Goal: Task Accomplishment & Management: Use online tool/utility

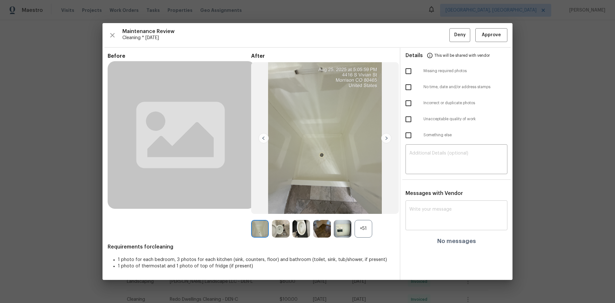
click at [411, 206] on div "x ​" at bounding box center [457, 216] width 102 height 28
paste textarea "Maintenance Audit Team: Hello! After further review, the visit(06/09/2025) has …"
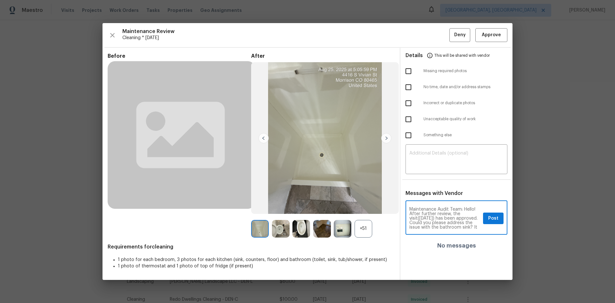
scroll to position [18, 0]
click at [438, 214] on textarea "Maintenance Audit Team: Hello! After further review, the visit(06/09/2025) has …" at bounding box center [445, 218] width 71 height 22
click at [439, 213] on textarea "Maintenance Audit Team: Hello! After further review, the visit(06/09/2025) has …" at bounding box center [445, 218] width 71 height 22
click at [439, 218] on textarea "Maintenance Audit Team: Hello! After further review, the visit(06/09/2025) has …" at bounding box center [445, 218] width 71 height 22
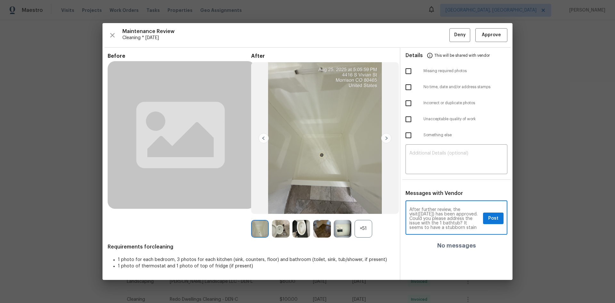
scroll to position [0, 0]
click at [433, 218] on textarea "Maintenance Audit Team: Hello! After further review, the visit(06/09/2025) has …" at bounding box center [445, 218] width 71 height 22
type textarea "Maintenance Audit Team: Hello! After further review, the visit(08/25/2025) has …"
click at [492, 217] on span "Post" at bounding box center [493, 218] width 10 height 8
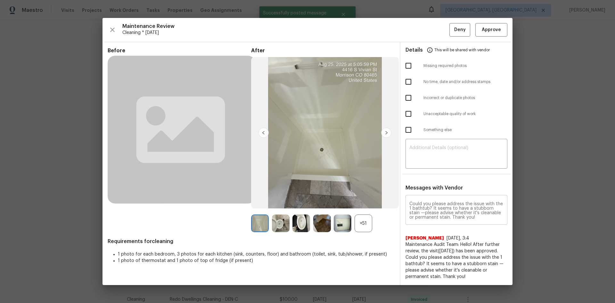
scroll to position [0, 0]
click at [489, 33] on span "Approve" at bounding box center [491, 30] width 19 height 8
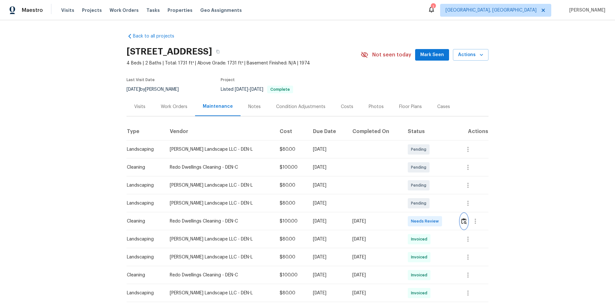
click at [462, 220] on img "button" at bounding box center [464, 221] width 5 height 6
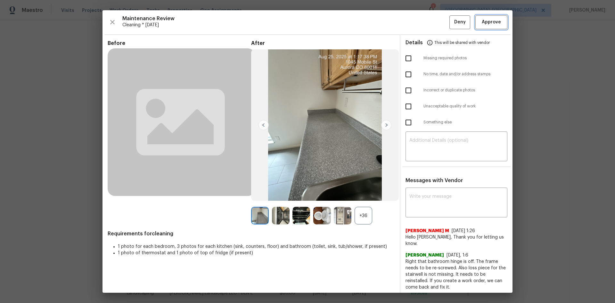
click at [497, 24] on span "Approve" at bounding box center [492, 22] width 22 height 8
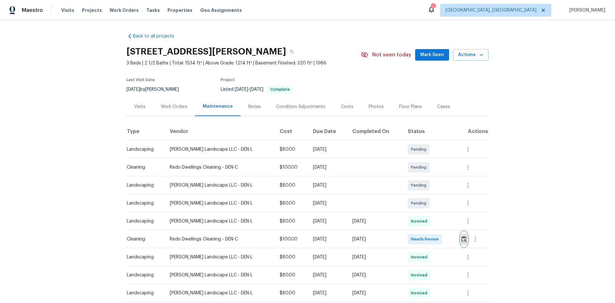
click at [462, 239] on img "button" at bounding box center [464, 239] width 5 height 6
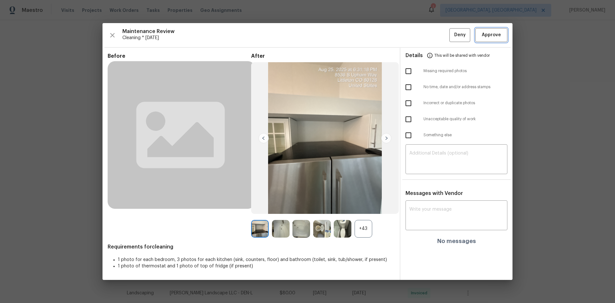
click at [492, 38] on span "Approve" at bounding box center [491, 35] width 19 height 8
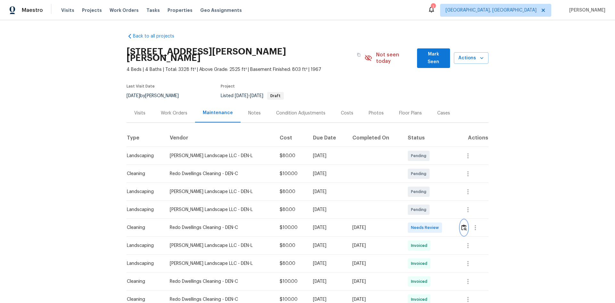
click at [462, 224] on img "button" at bounding box center [464, 227] width 5 height 6
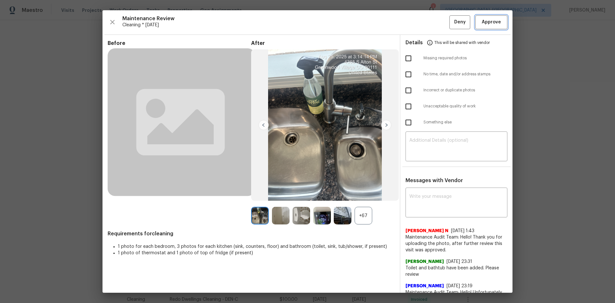
click at [483, 22] on span "Approve" at bounding box center [491, 22] width 19 height 8
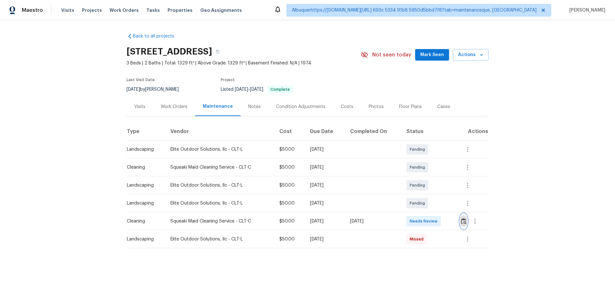
click at [463, 221] on img "button" at bounding box center [463, 221] width 5 height 6
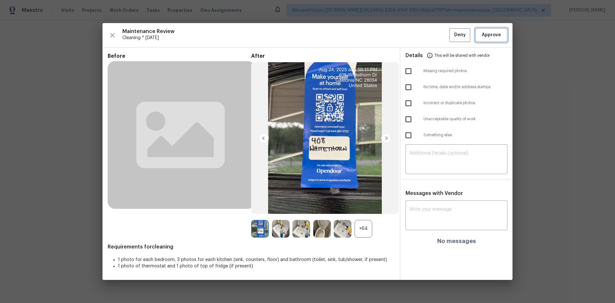
click at [490, 38] on span "Approve" at bounding box center [491, 35] width 19 height 8
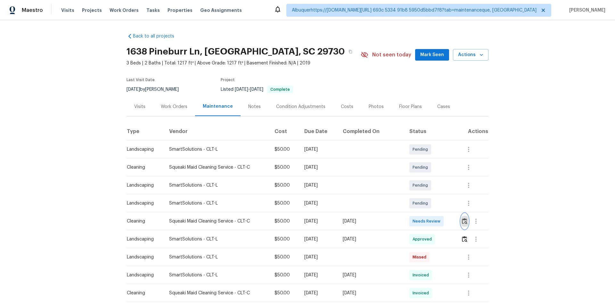
click at [463, 219] on img "button" at bounding box center [464, 221] width 5 height 6
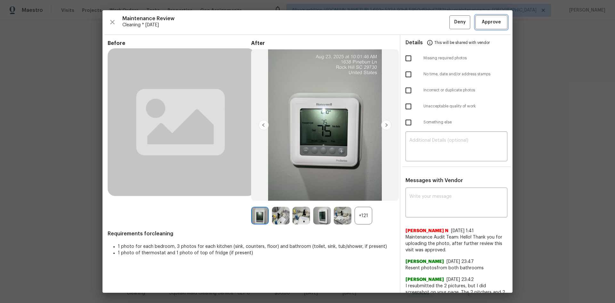
click at [487, 22] on span "Approve" at bounding box center [491, 22] width 19 height 8
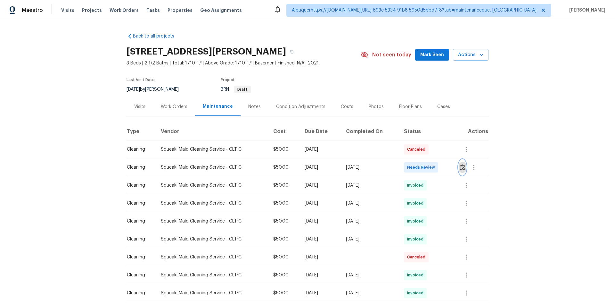
click at [461, 166] on img "button" at bounding box center [462, 167] width 5 height 6
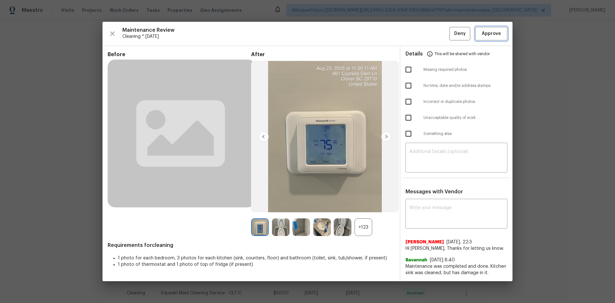
click at [499, 32] on span "Approve" at bounding box center [491, 34] width 19 height 8
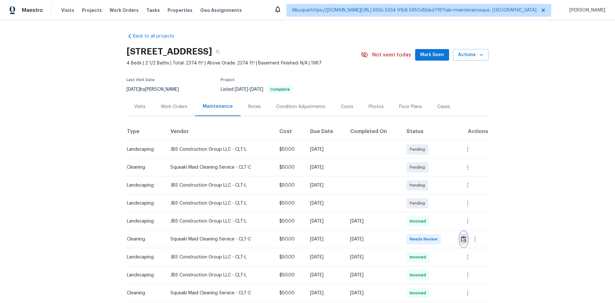
click at [461, 237] on img "button" at bounding box center [463, 239] width 5 height 6
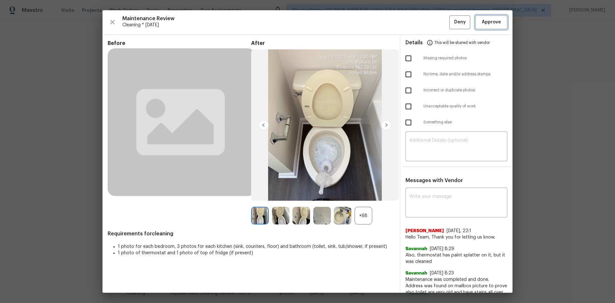
click at [482, 20] on span "Approve" at bounding box center [491, 22] width 19 height 8
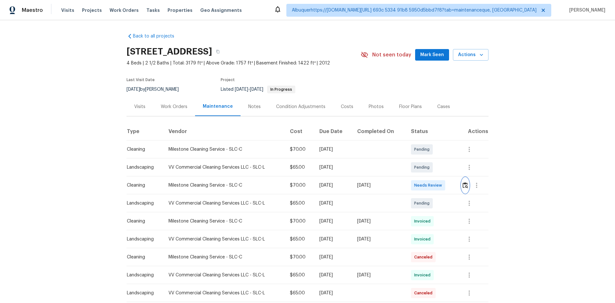
click at [464, 188] on img "button" at bounding box center [465, 185] width 5 height 6
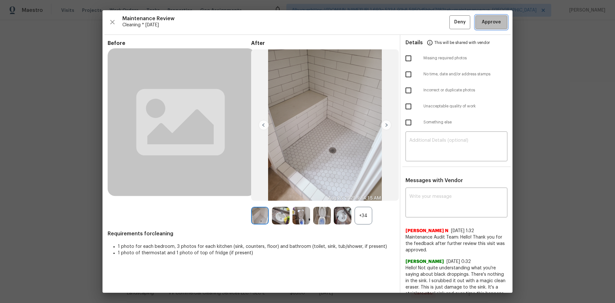
click at [487, 25] on span "Approve" at bounding box center [491, 22] width 19 height 8
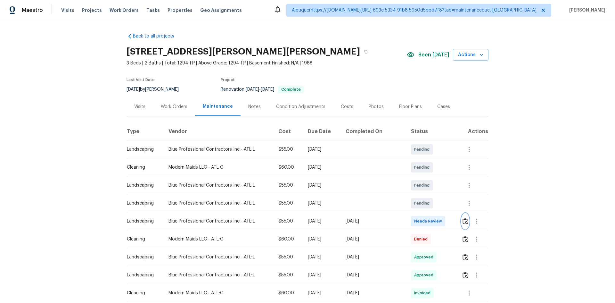
click at [463, 221] on img "button" at bounding box center [465, 221] width 5 height 6
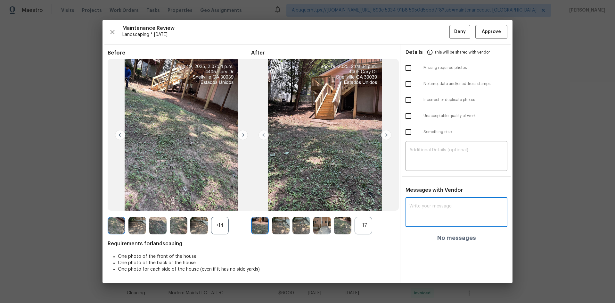
click at [421, 205] on textarea at bounding box center [457, 213] width 94 height 18
paste textarea "Maintenance Audit Team: Hello! After further review the visit has been approved…"
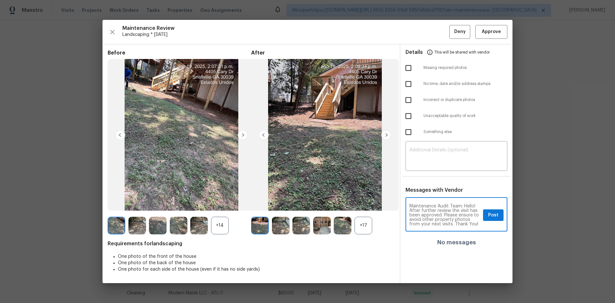
scroll to position [4, 0]
type textarea "Maintenance Audit Team: Hello! After further review the visit has been approved…"
click at [497, 215] on span "Post" at bounding box center [493, 215] width 10 height 8
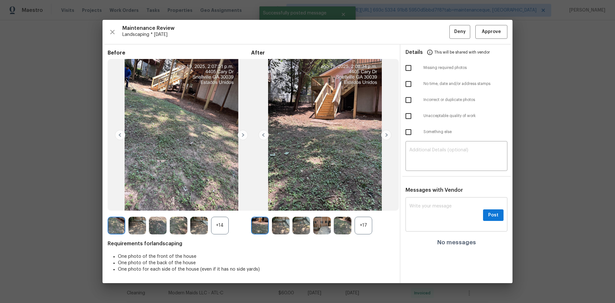
scroll to position [0, 0]
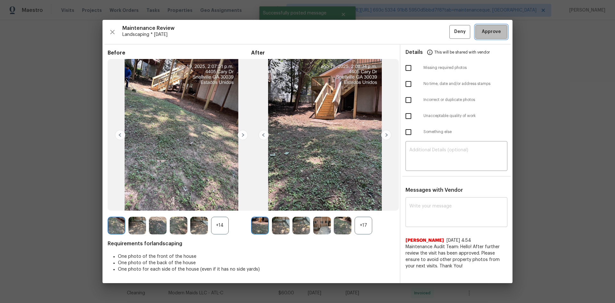
click at [495, 29] on span "Approve" at bounding box center [491, 32] width 19 height 8
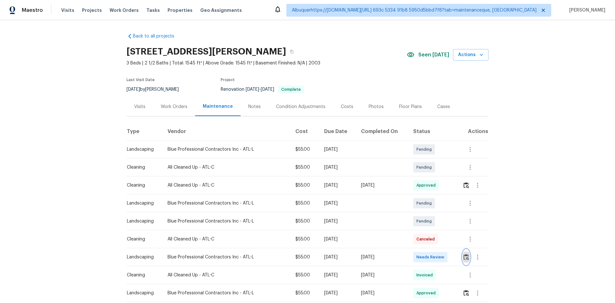
click at [464, 256] on img "button" at bounding box center [466, 257] width 5 height 6
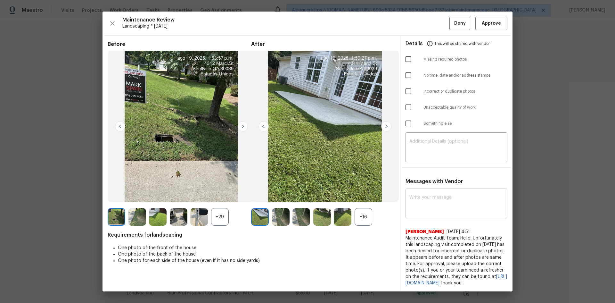
click at [424, 195] on textarea at bounding box center [457, 204] width 94 height 18
paste textarea "Maintenance Audit Team: Hello! After further review the visit has been approved…"
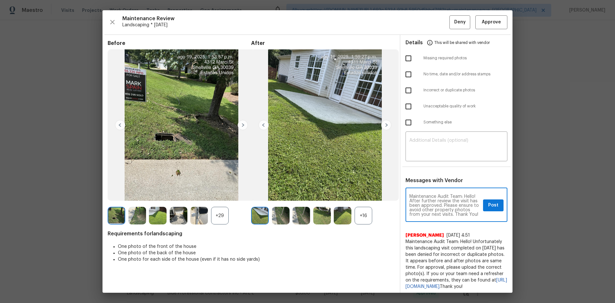
scroll to position [4, 0]
type textarea "Maintenance Audit Team: Hello! After further review the visit has been approved…"
click at [488, 206] on span "Post" at bounding box center [493, 205] width 10 height 8
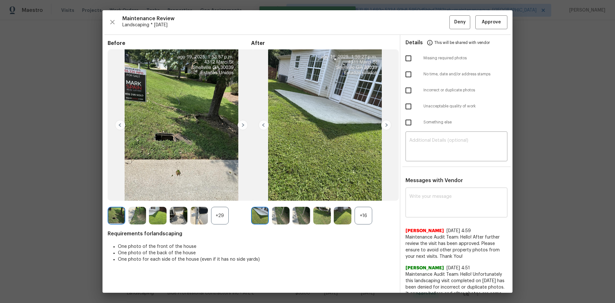
scroll to position [0, 0]
click at [488, 24] on span "Approve" at bounding box center [491, 22] width 19 height 8
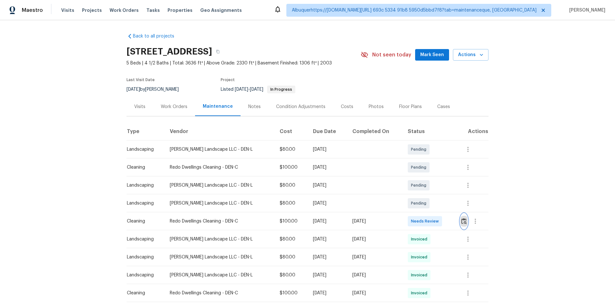
click at [462, 218] on img "button" at bounding box center [464, 221] width 5 height 6
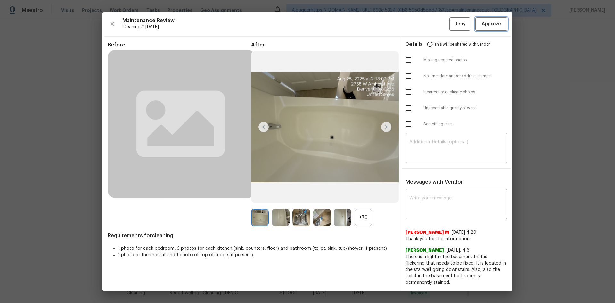
click at [489, 24] on span "Approve" at bounding box center [491, 24] width 19 height 8
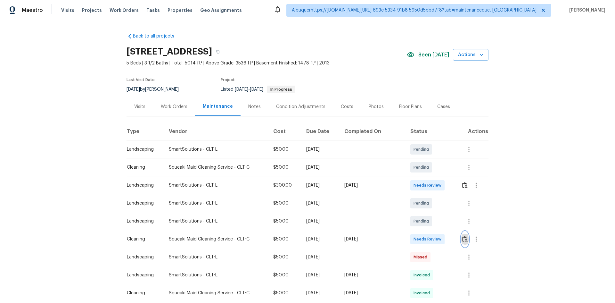
click at [463, 238] on img "button" at bounding box center [465, 239] width 5 height 6
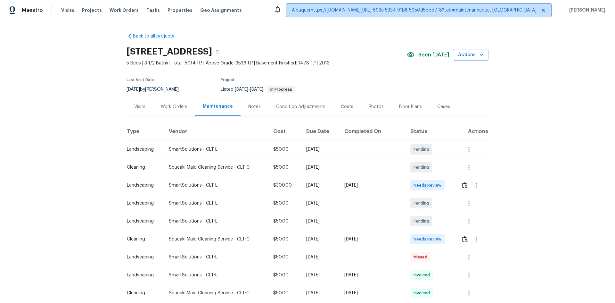
click at [542, 10] on icon at bounding box center [543, 10] width 3 height 3
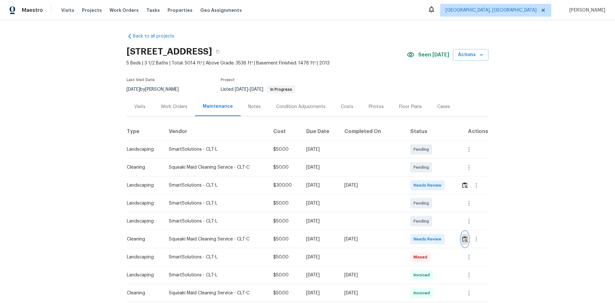
click at [464, 239] on img "button" at bounding box center [465, 239] width 5 height 6
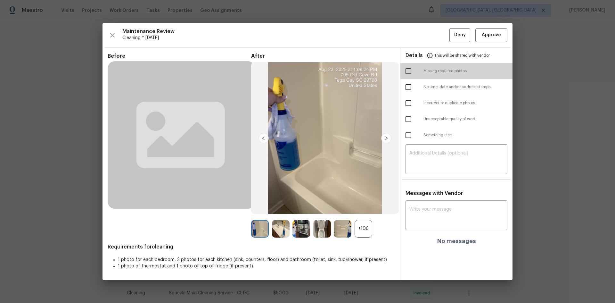
click at [408, 71] on input "checkbox" at bounding box center [408, 70] width 13 height 13
checkbox input "true"
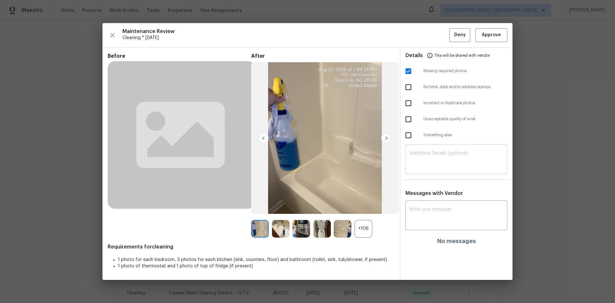
click at [419, 156] on textarea at bounding box center [457, 160] width 94 height 18
paste textarea "Maintenance Audit Team: Hello! Unfortunately, this Cleaning visit completed on …"
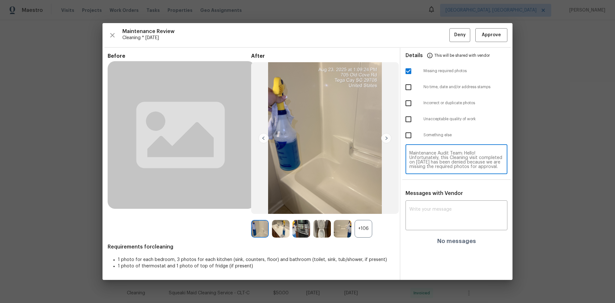
scroll to position [63, 0]
type textarea "Maintenance Audit Team: Hello! Unfortunately, this Cleaning visit completed on …"
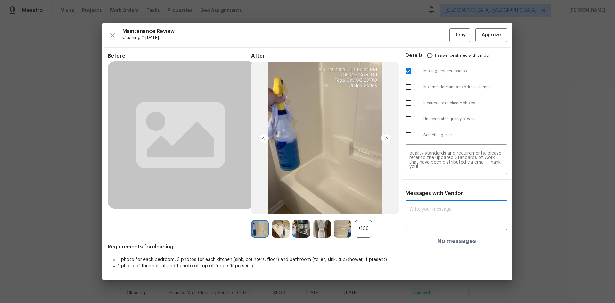
click at [415, 210] on textarea at bounding box center [457, 216] width 94 height 18
paste textarea "Maintenance Audit Team: Hello! Unfortunately, this Cleaning visit completed on …"
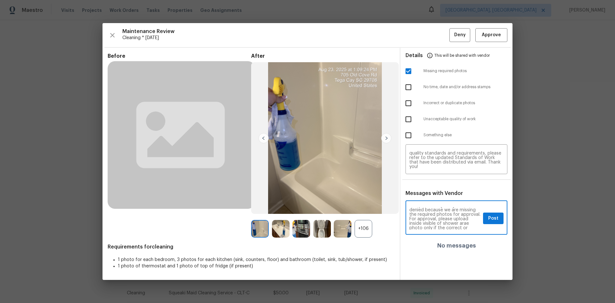
scroll to position [26, 0]
click at [465, 216] on textarea "Maintenance Audit Team: Hello! Unfortunately, this Cleaning visit completed on …" at bounding box center [445, 218] width 71 height 22
click at [470, 215] on textarea "Maintenance Audit Team: Hello! Unfortunately, this Cleaning visit completed on …" at bounding box center [445, 218] width 71 height 22
click at [468, 215] on textarea "Maintenance Audit Team: Hello! Unfortunately, this Cleaning visit completed on …" at bounding box center [445, 218] width 71 height 22
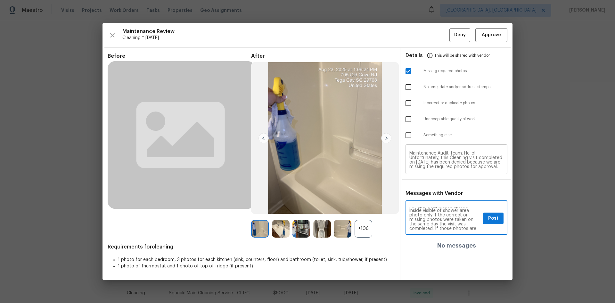
type textarea "Maintenance Audit Team: Hello! Unfortunately, this Cleaning visit completed on …"
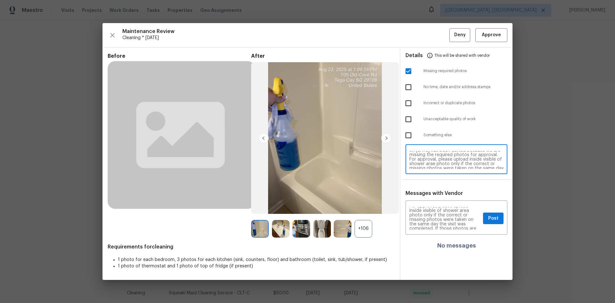
scroll to position [13, 0]
click at [436, 166] on textarea "Maintenance Audit Team: Hello! Unfortunately, this Cleaning visit completed on …" at bounding box center [457, 160] width 94 height 18
type textarea "Maintenance Audit Team: Hello! Unfortunately, this Cleaning visit completed on …"
click at [497, 217] on span "Post" at bounding box center [493, 218] width 10 height 8
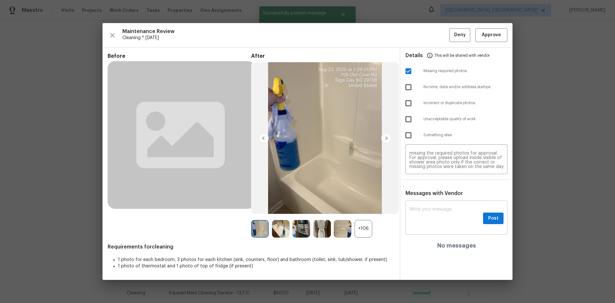
scroll to position [0, 0]
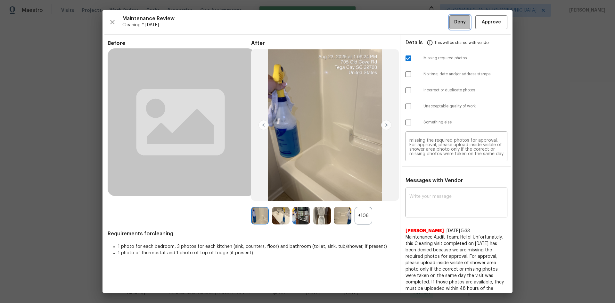
click at [450, 27] on button "Deny" at bounding box center [460, 22] width 21 height 14
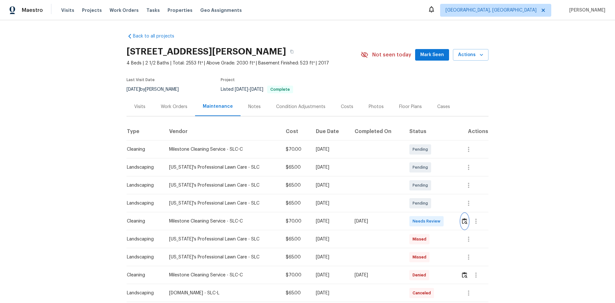
click at [462, 221] on img "button" at bounding box center [464, 221] width 5 height 6
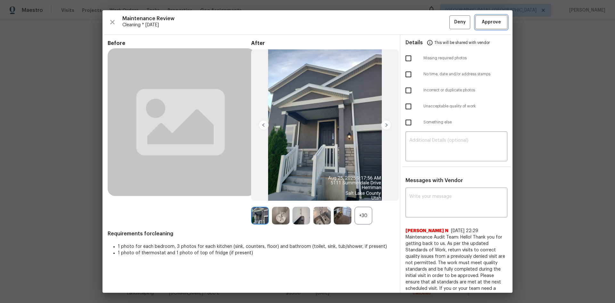
click at [496, 21] on span "Approve" at bounding box center [492, 22] width 22 height 8
